Goal: Task Accomplishment & Management: Complete application form

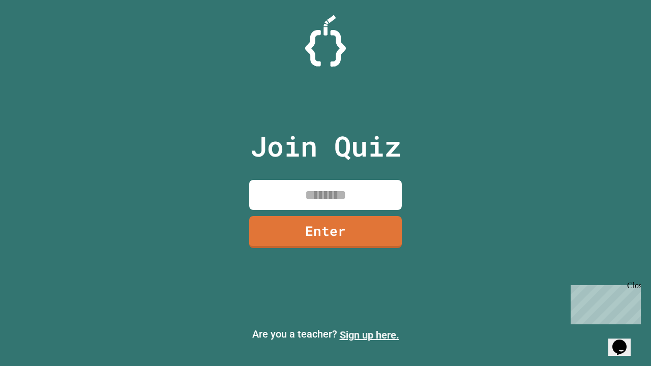
click at [370, 335] on link "Sign up here." at bounding box center [370, 335] width 60 height 12
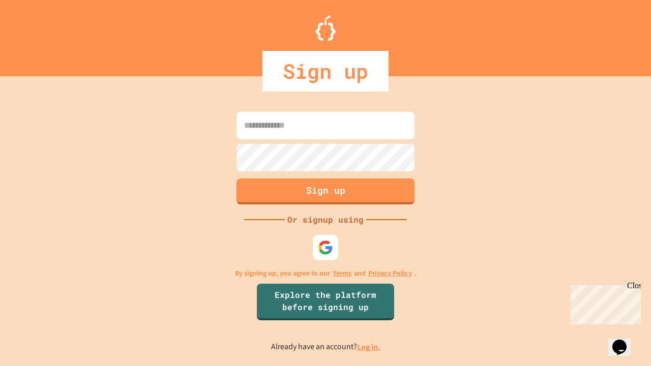
click at [370, 347] on link "Log in." at bounding box center [368, 347] width 23 height 11
